Goal: Information Seeking & Learning: Check status

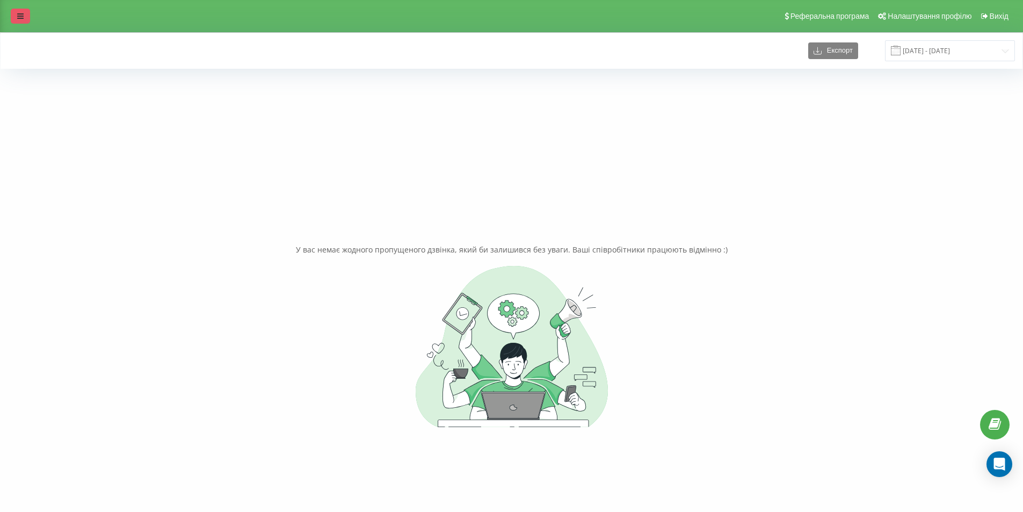
click at [24, 18] on link at bounding box center [20, 16] width 19 height 15
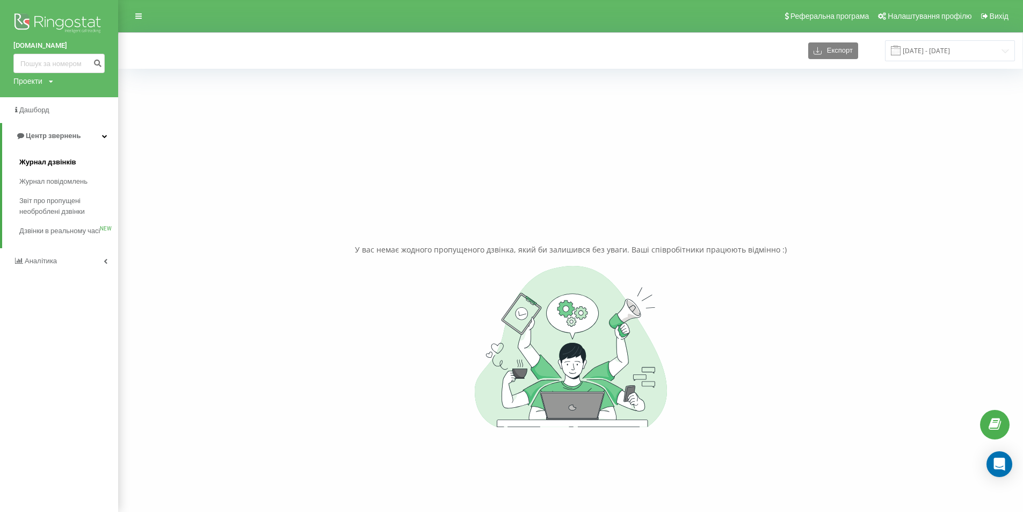
click at [60, 162] on span "Журнал дзвінків" at bounding box center [47, 162] width 57 height 11
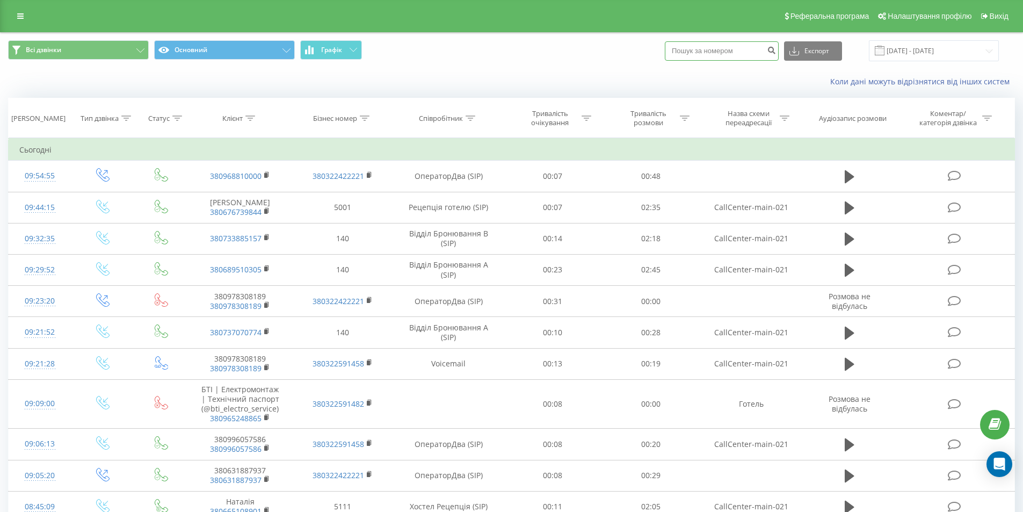
paste input "0685173923"
type input "0685173923"
click at [776, 52] on icon "submit" at bounding box center [771, 49] width 9 height 6
